Goal: Information Seeking & Learning: Learn about a topic

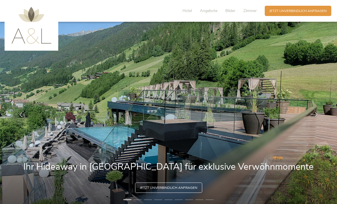
click at [250, 13] on span "Zimmer" at bounding box center [249, 10] width 13 height 5
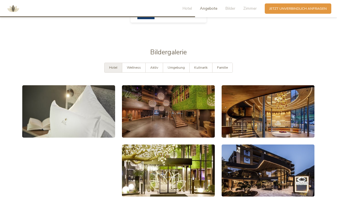
scroll to position [833, 0]
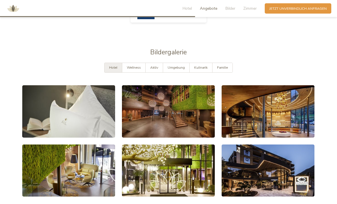
click at [133, 70] on span "Wellness" at bounding box center [134, 67] width 14 height 5
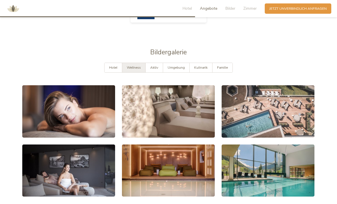
click at [54, 115] on link at bounding box center [68, 111] width 93 height 52
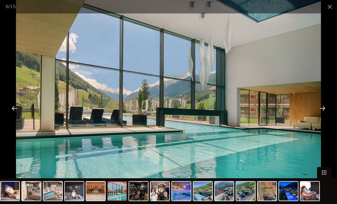
click at [322, 109] on div at bounding box center [323, 108] width 18 height 18
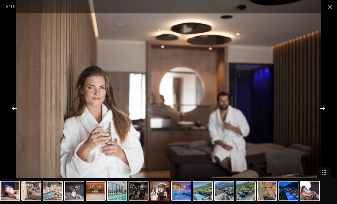
scroll to position [516, 0]
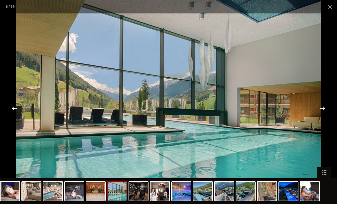
click at [332, 2] on span at bounding box center [330, 6] width 14 height 13
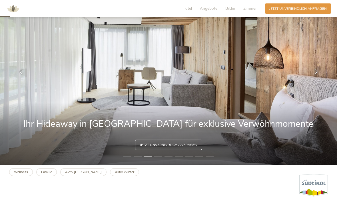
scroll to position [43, 0]
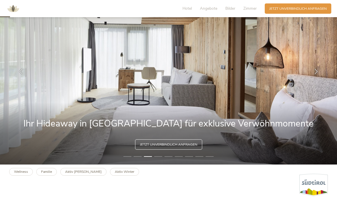
click at [156, 159] on li "4" at bounding box center [158, 156] width 8 height 5
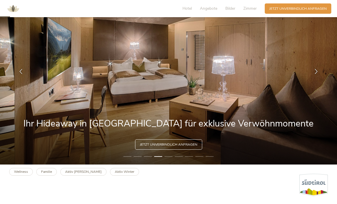
click at [170, 159] on li "5" at bounding box center [169, 156] width 8 height 5
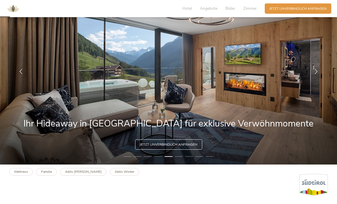
click at [180, 159] on li "6" at bounding box center [179, 156] width 8 height 5
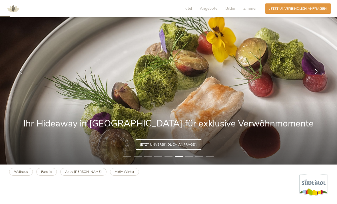
click at [192, 159] on li "7" at bounding box center [189, 156] width 8 height 5
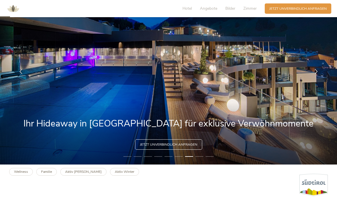
click at [200, 159] on li "8" at bounding box center [199, 156] width 8 height 5
click at [201, 159] on li "8" at bounding box center [199, 156] width 8 height 5
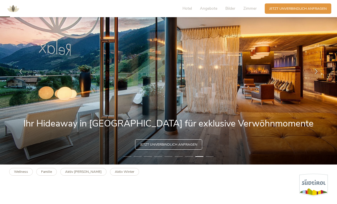
click at [211, 159] on li "9" at bounding box center [210, 156] width 8 height 5
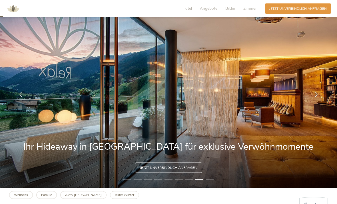
scroll to position [0, 0]
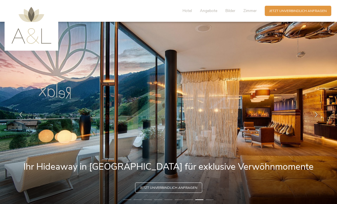
click at [191, 13] on span "Hotel" at bounding box center [187, 10] width 9 height 5
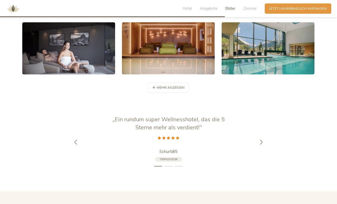
scroll to position [959, 0]
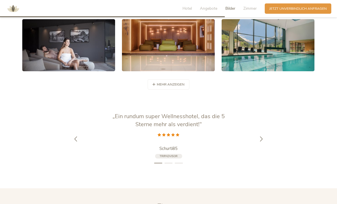
click at [164, 87] on span "mehr anzeigen" at bounding box center [171, 84] width 28 height 5
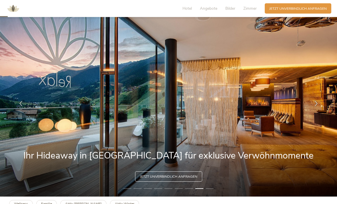
scroll to position [0, 0]
